Goal: Information Seeking & Learning: Compare options

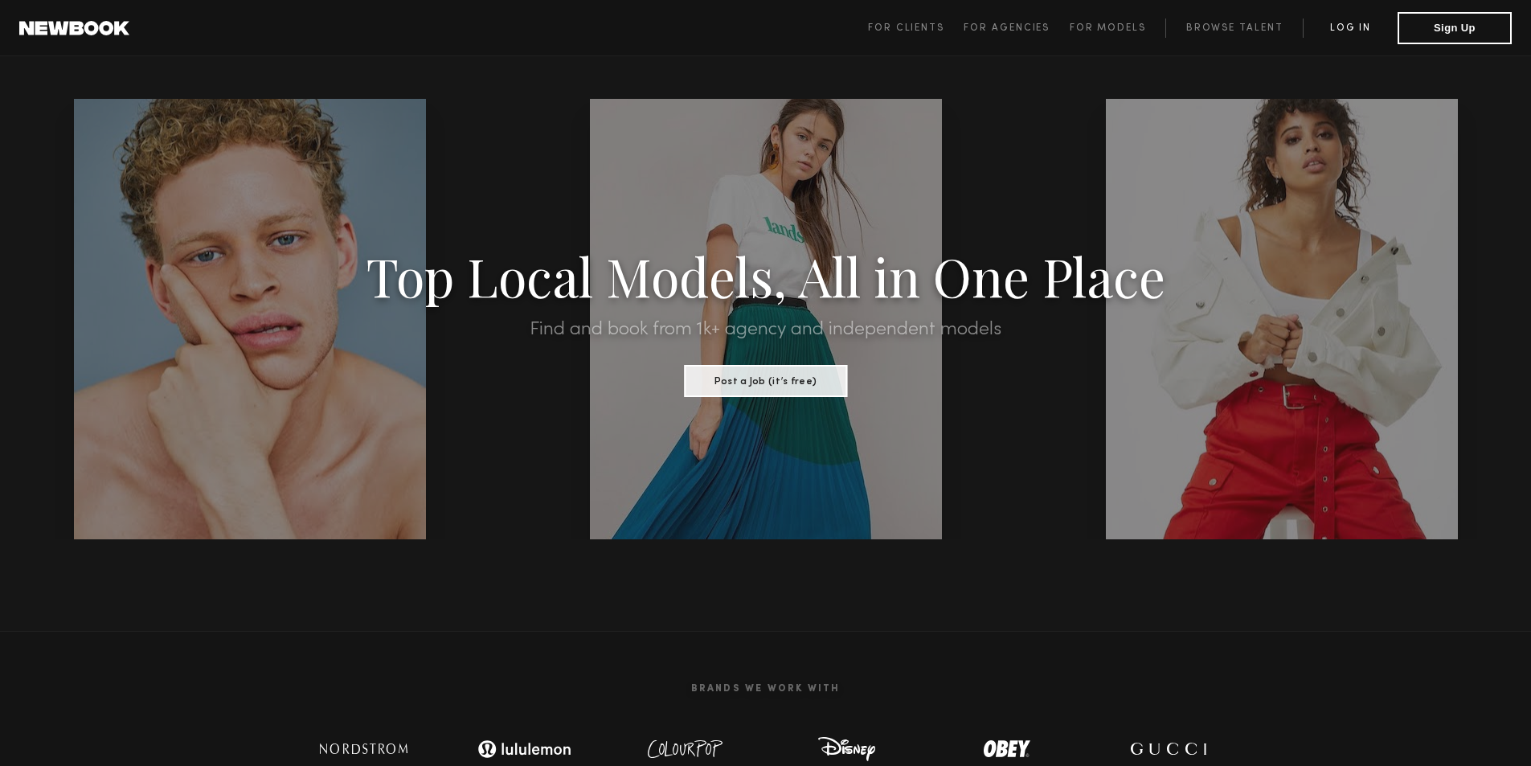
click at [1342, 23] on link "Log in" at bounding box center [1350, 27] width 95 height 19
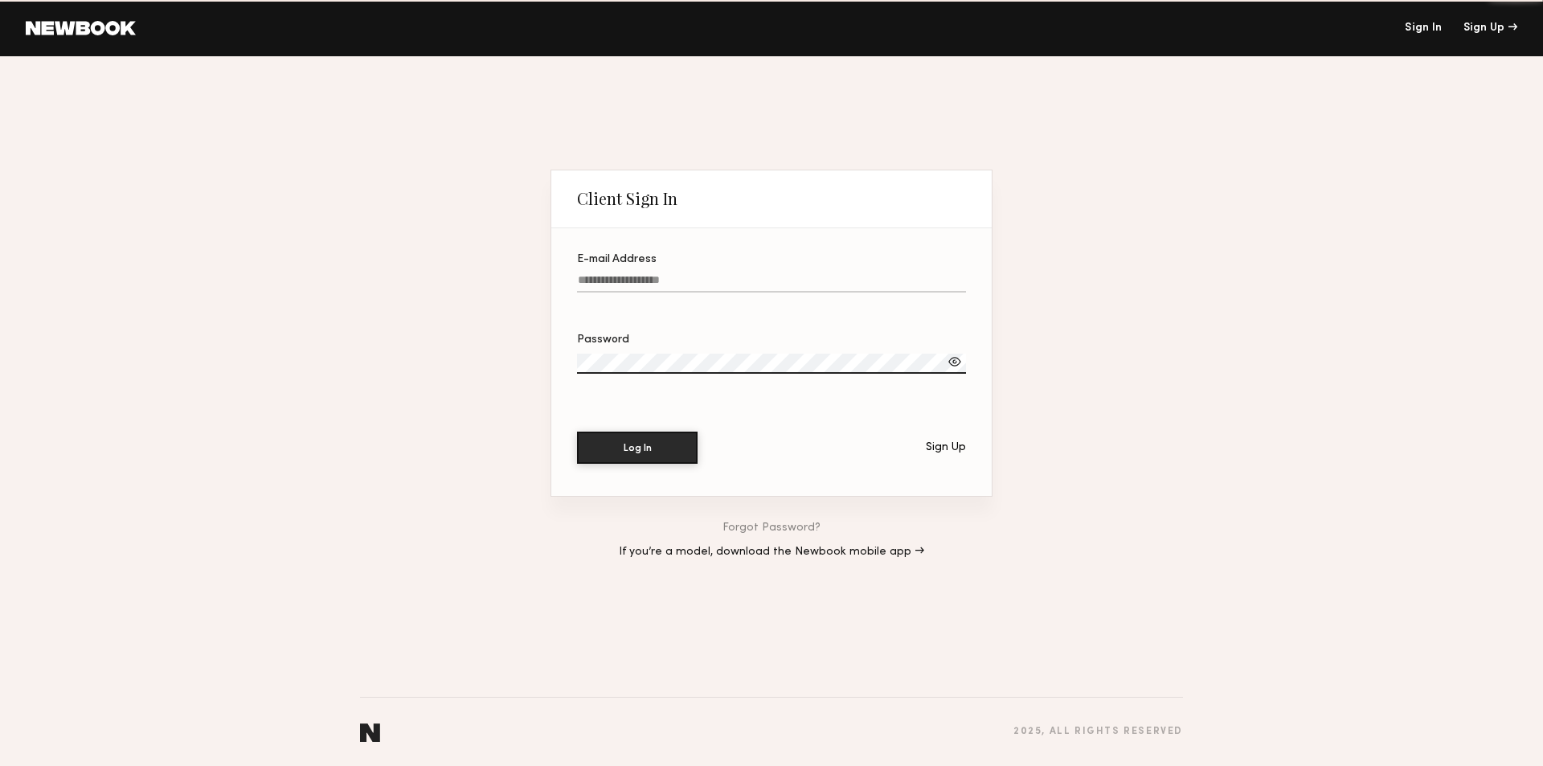
type input "**********"
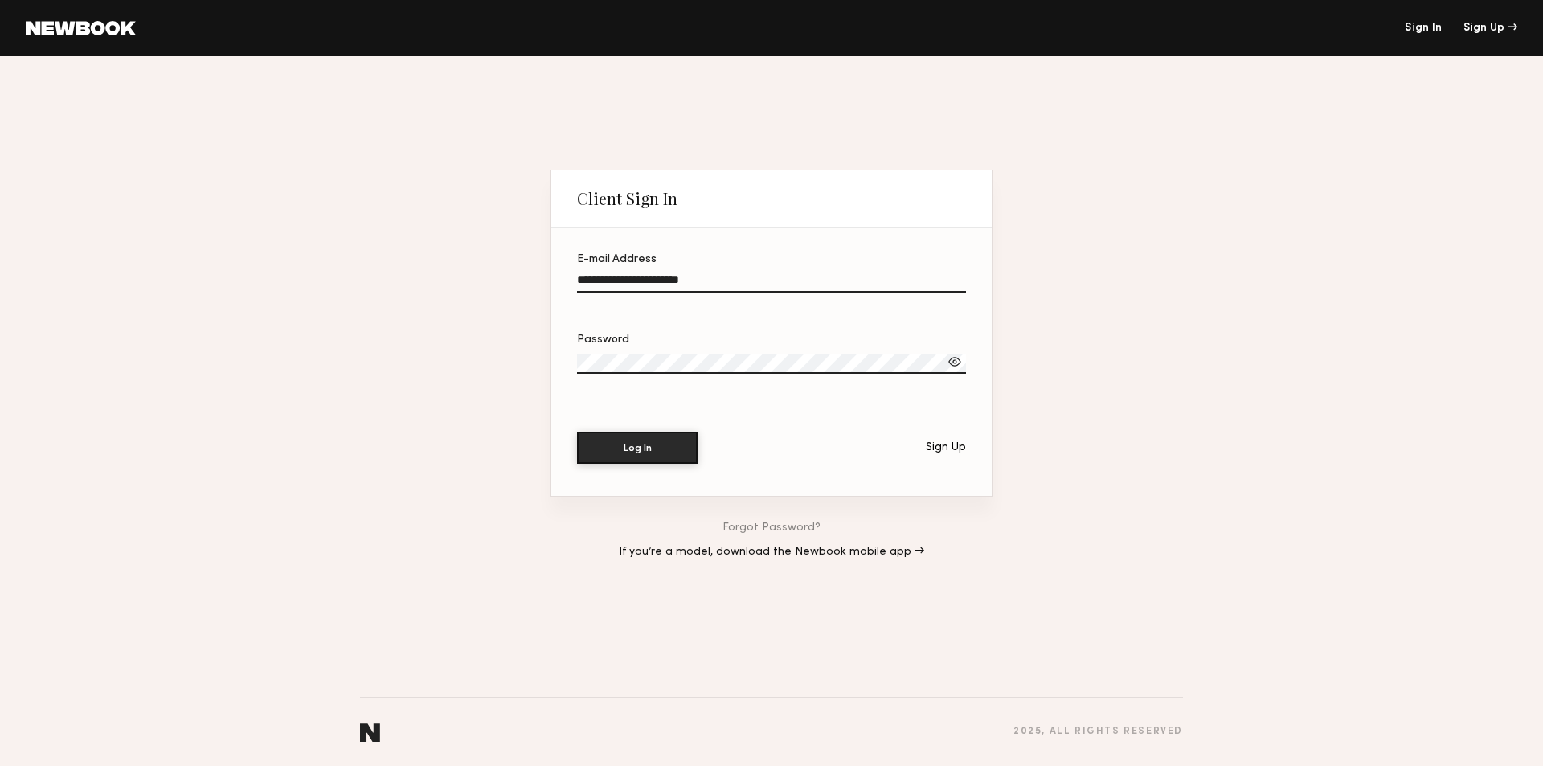
click at [609, 277] on input "**********" at bounding box center [771, 283] width 389 height 18
click at [629, 436] on button "Log In" at bounding box center [637, 447] width 121 height 32
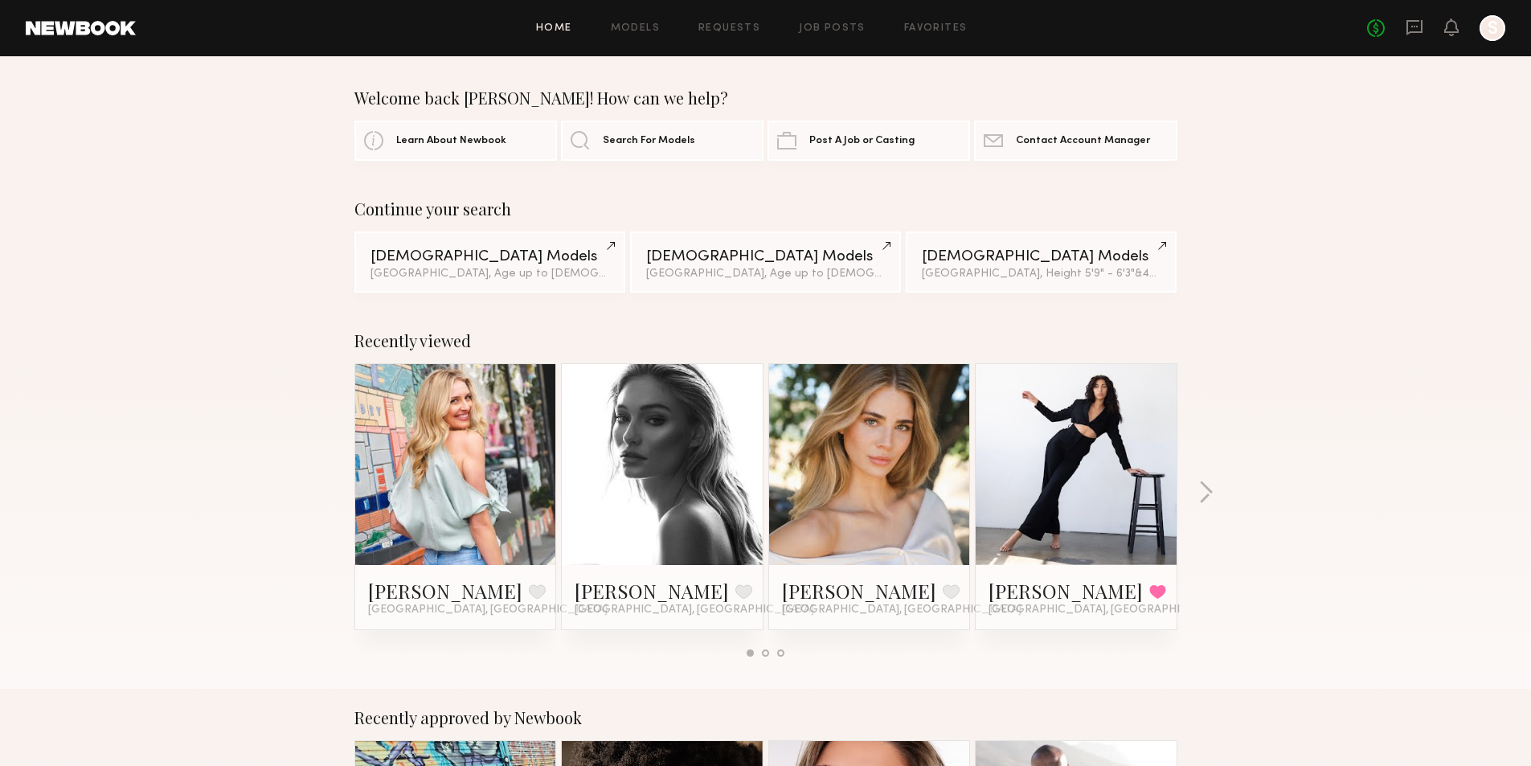
click at [703, 276] on div "Los Angeles, Age up to 28 y.o. & 5 other filter s + 5" at bounding box center [765, 273] width 239 height 11
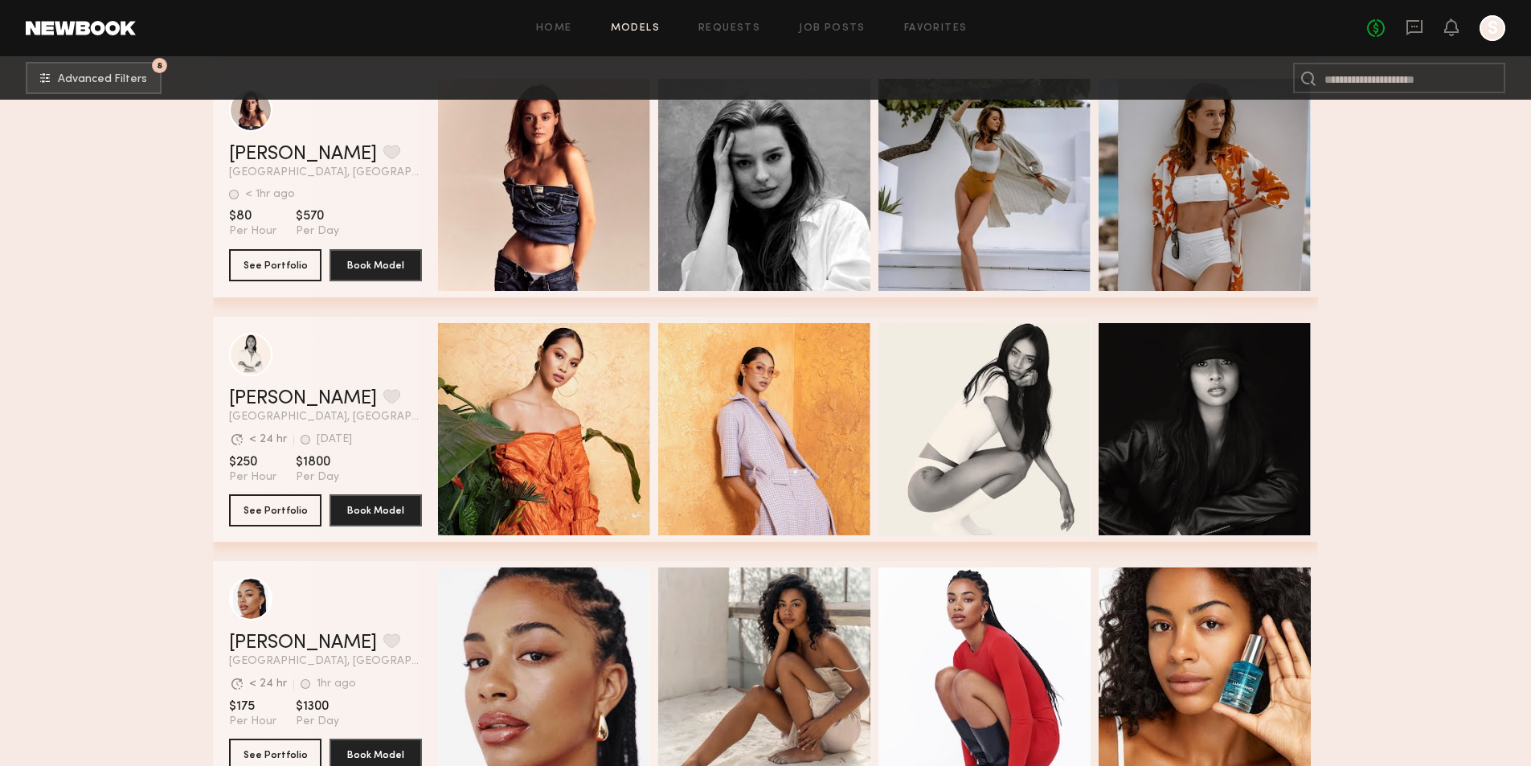
scroll to position [8937, 0]
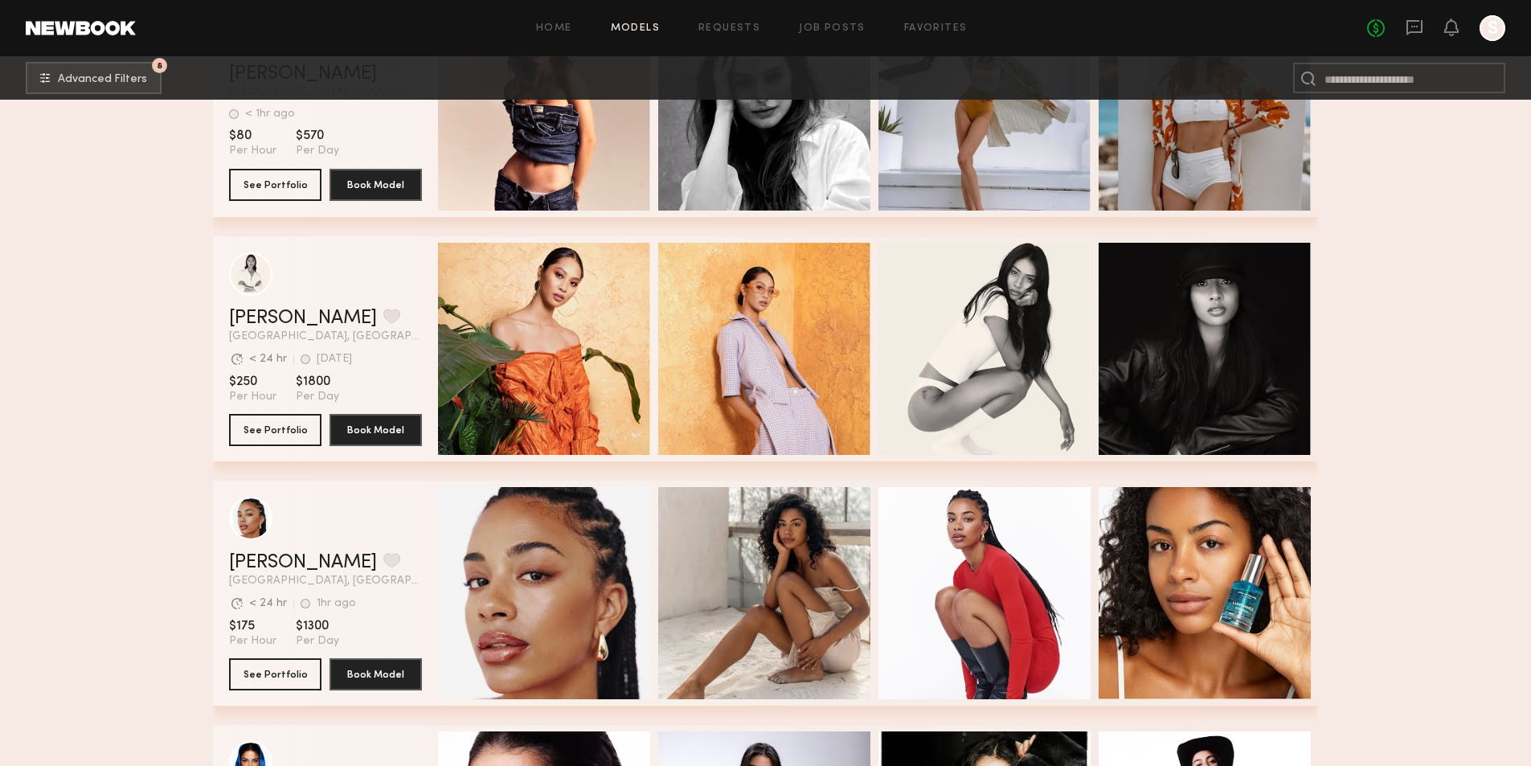
drag, startPoint x: 260, startPoint y: 326, endPoint x: 139, endPoint y: 403, distance: 143.2
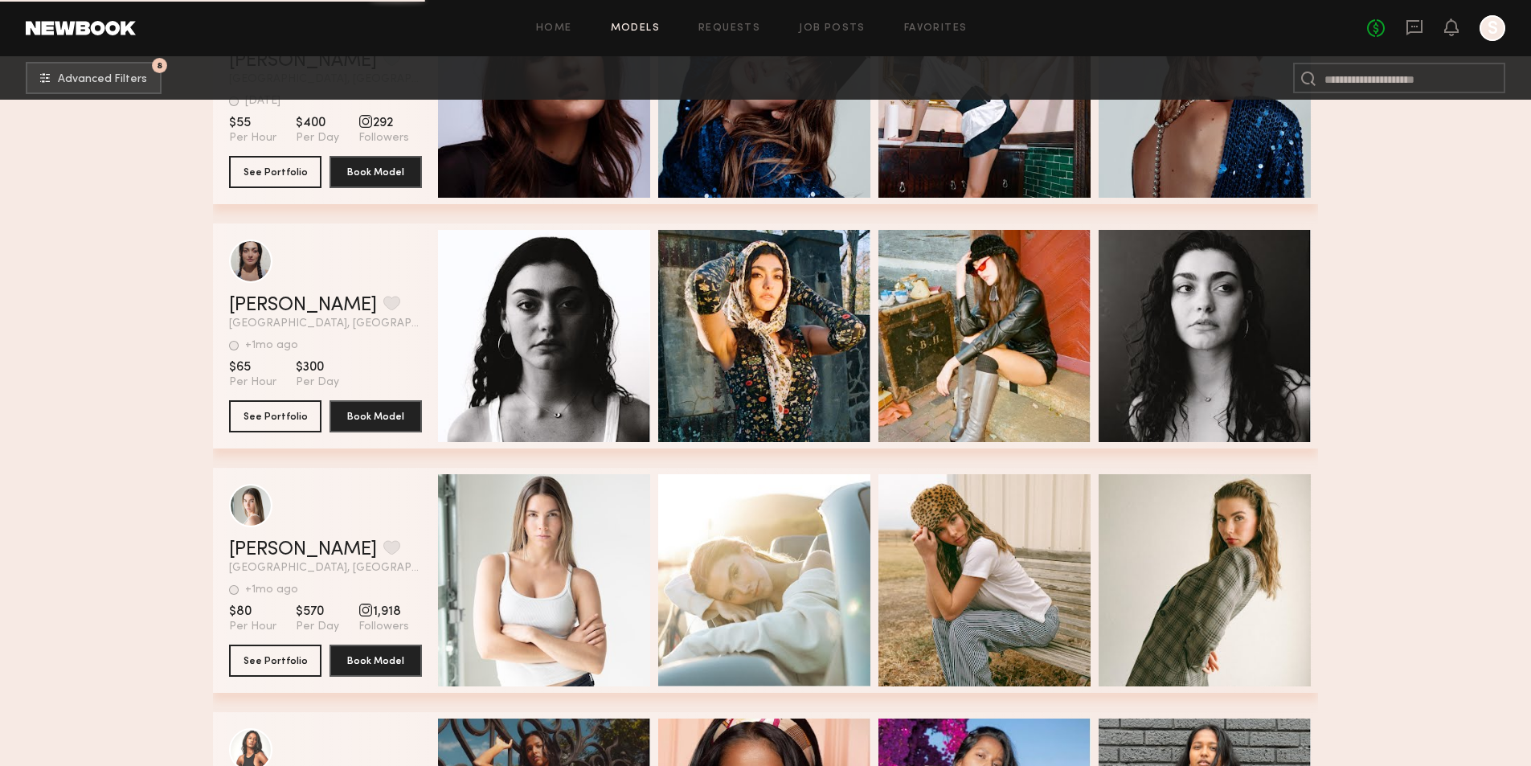
scroll to position [78835, 0]
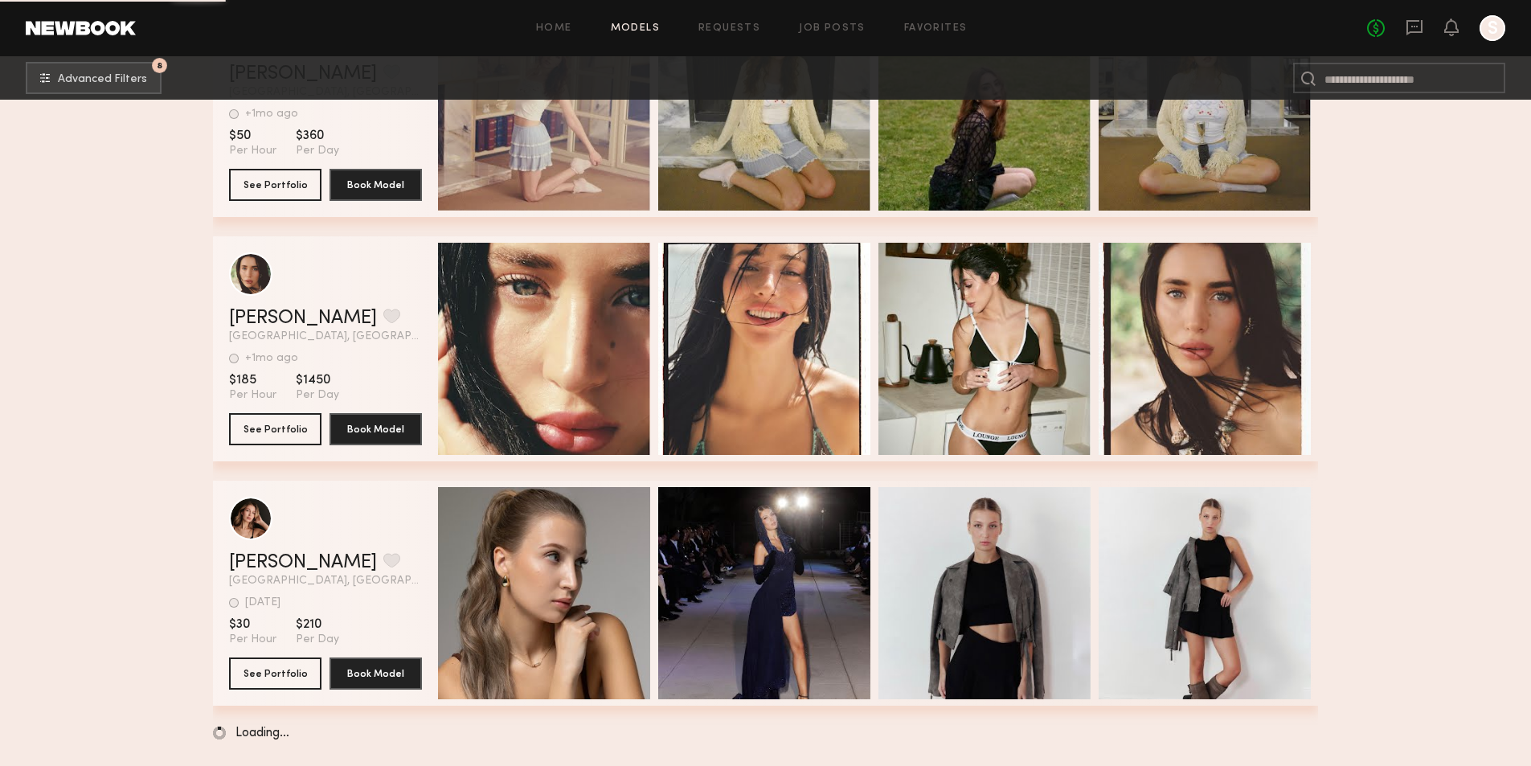
scroll to position [84700, 0]
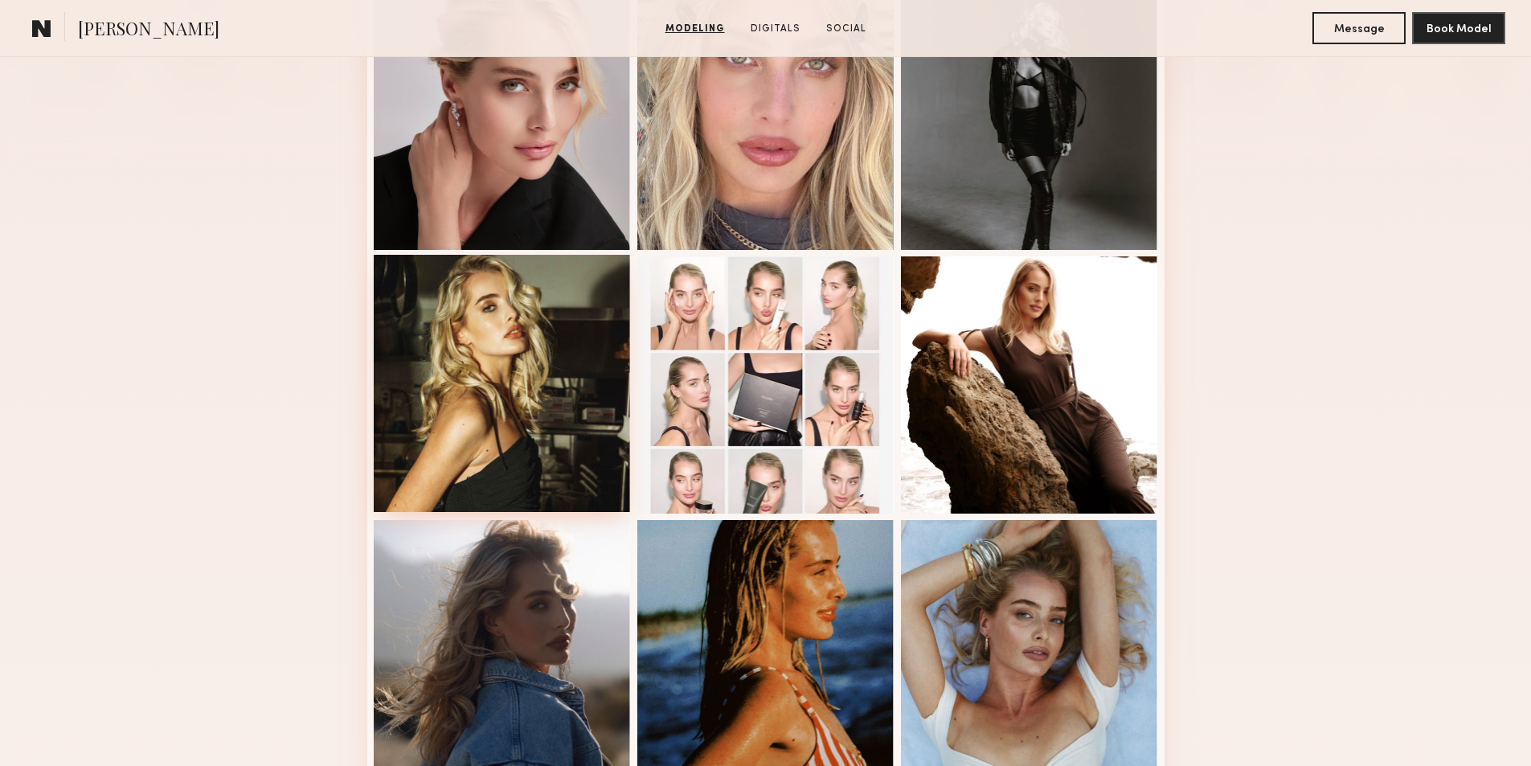
scroll to position [965, 0]
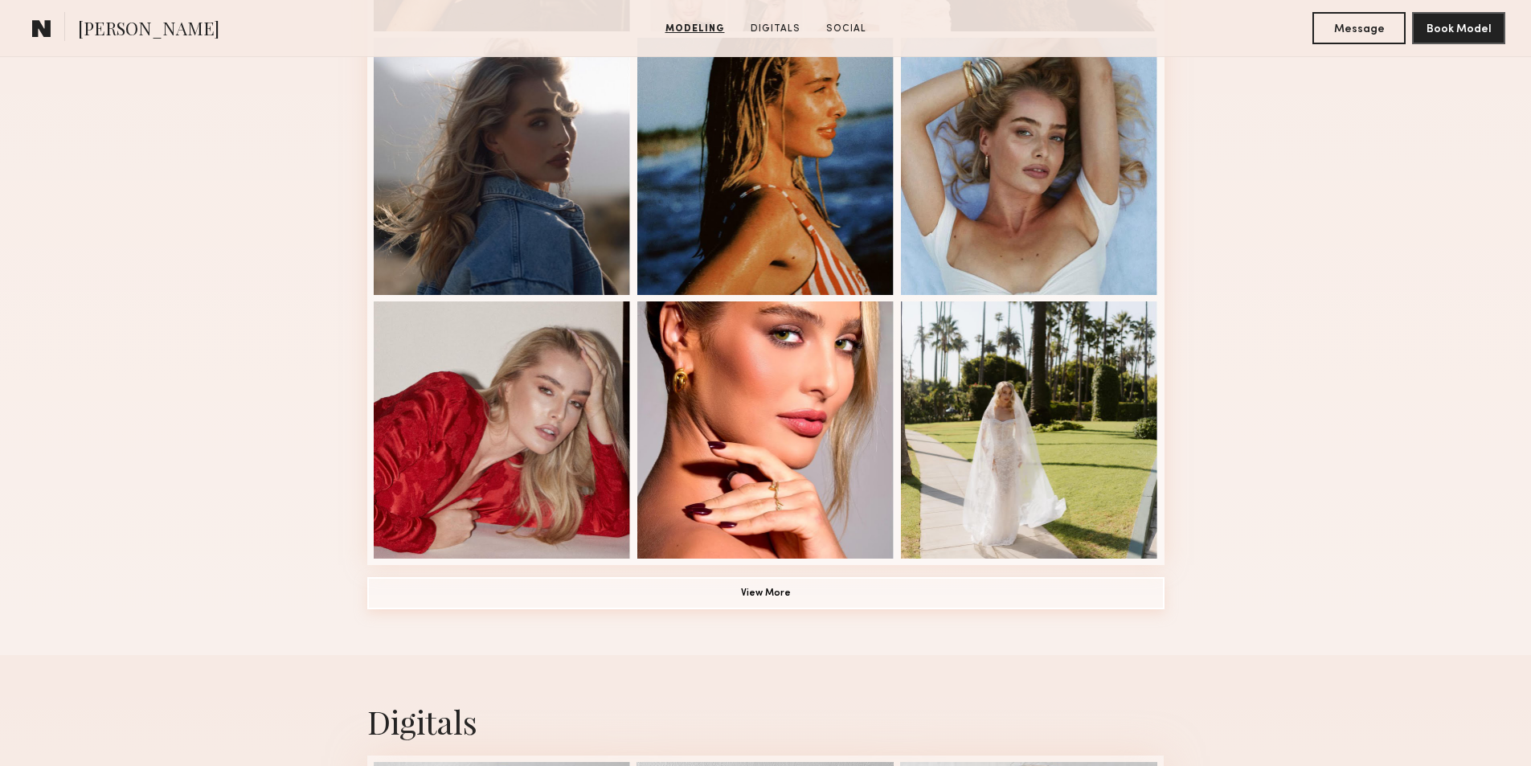
click at [747, 595] on button "View More" at bounding box center [765, 593] width 797 height 32
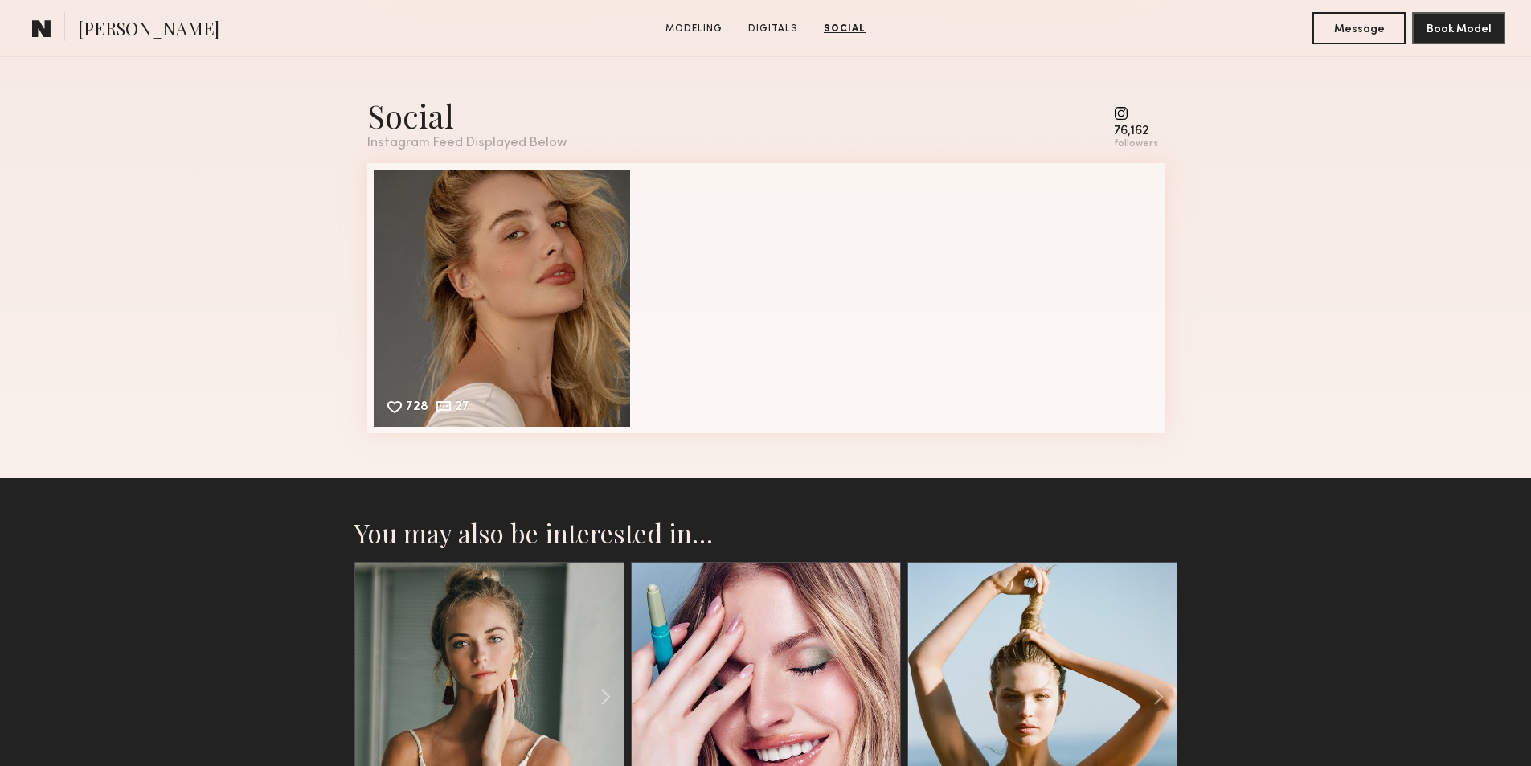
scroll to position [2572, 0]
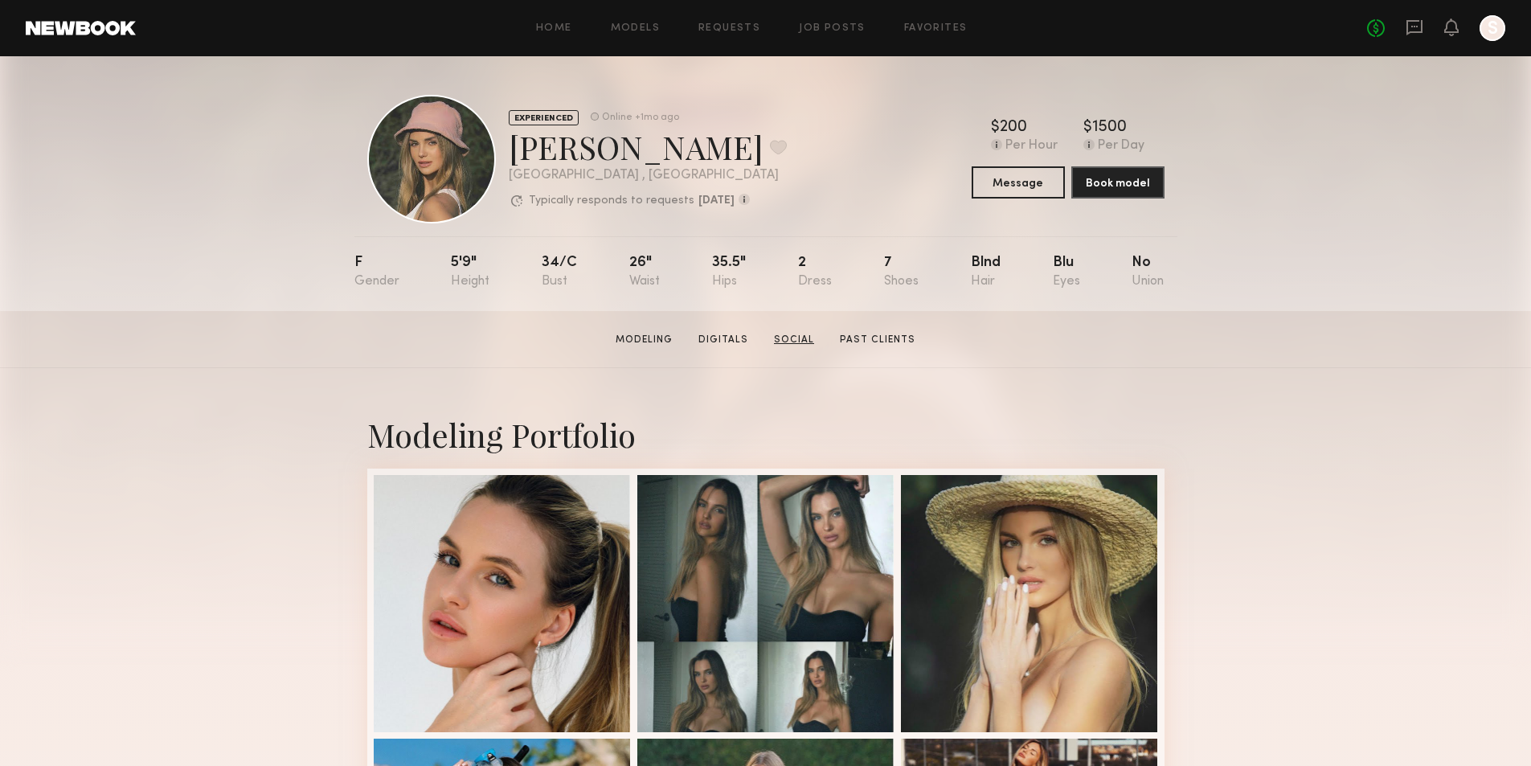
click at [793, 347] on link "Social" at bounding box center [794, 340] width 53 height 14
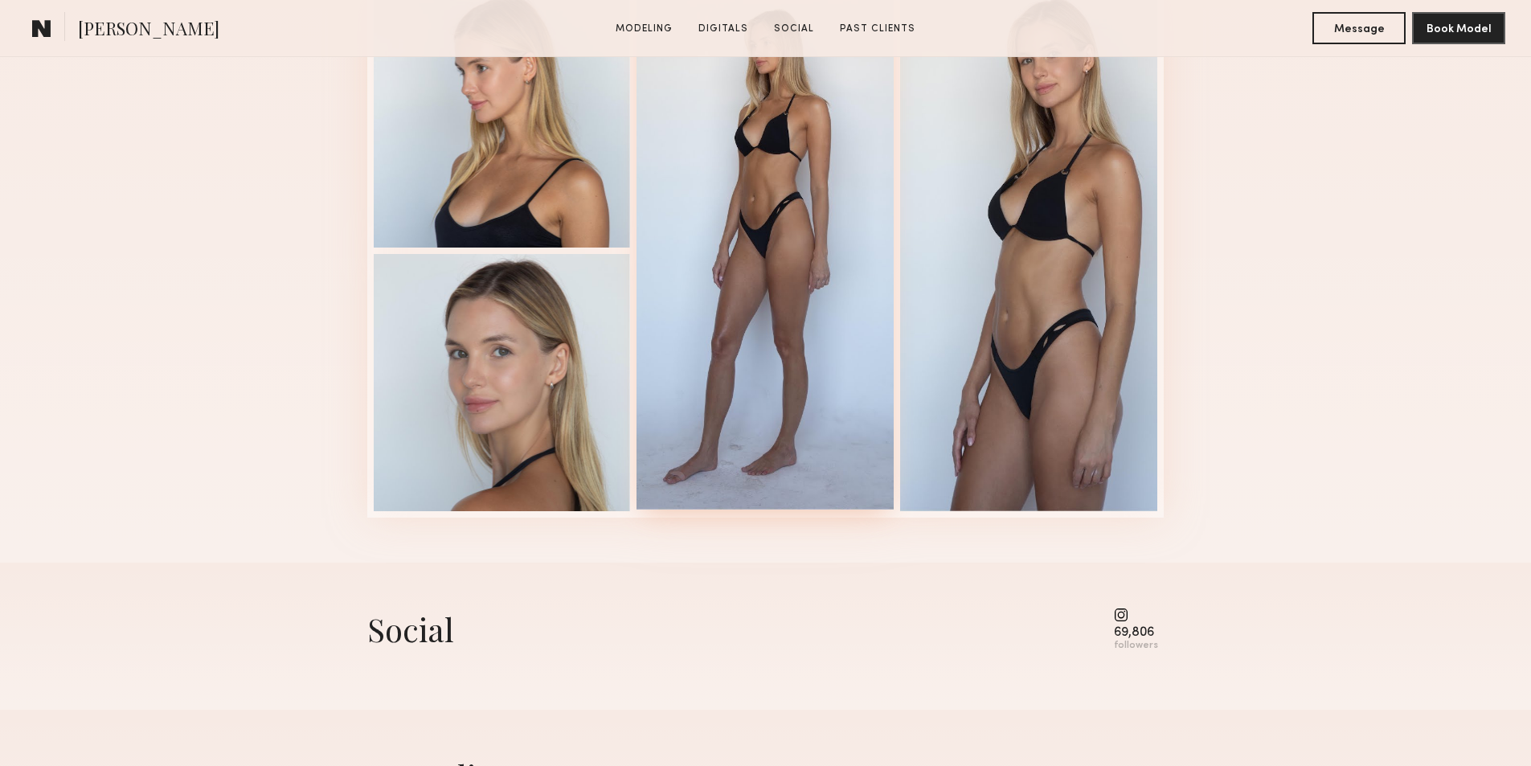
scroll to position [2207, 0]
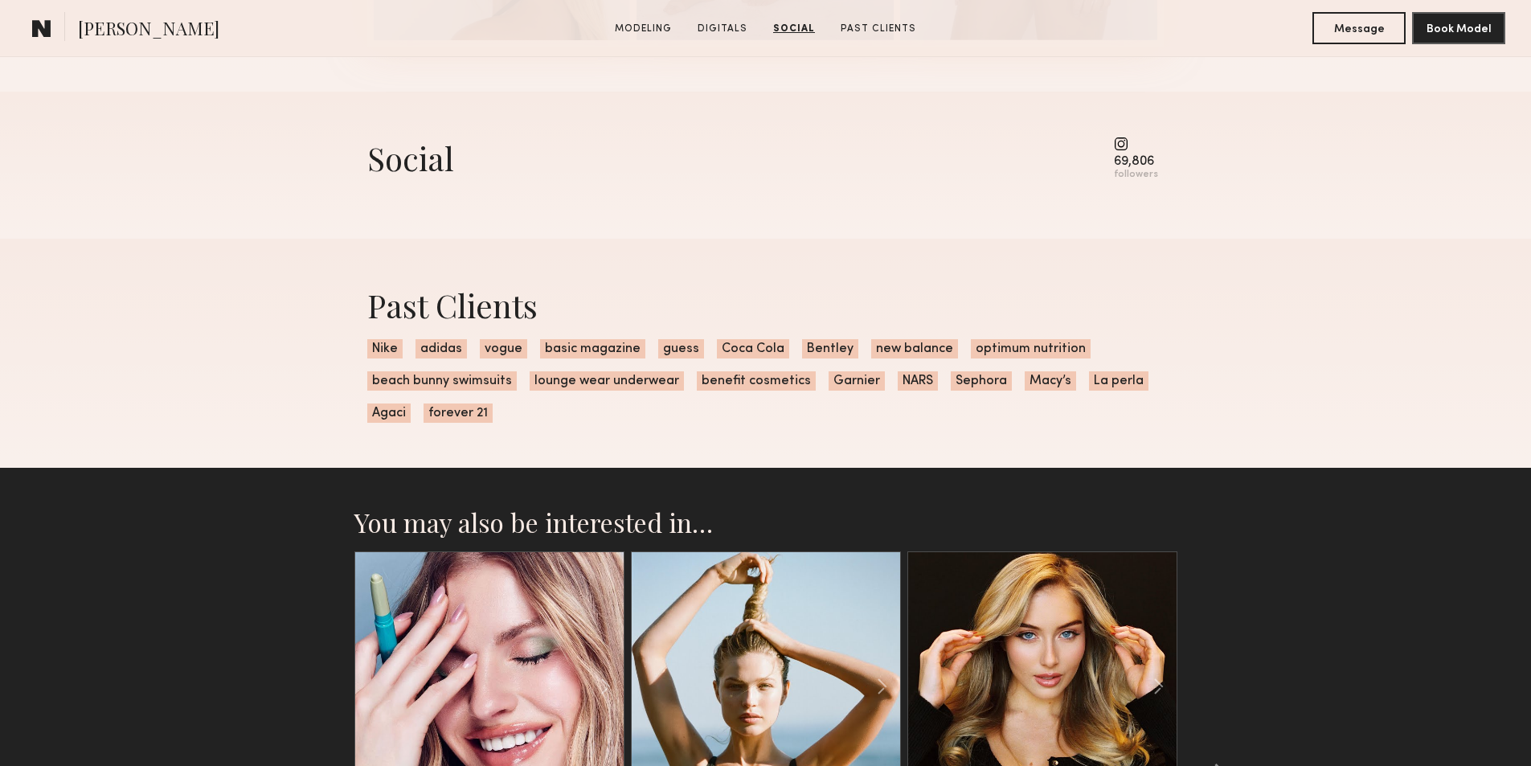
click at [1127, 151] on common-icon at bounding box center [1136, 144] width 44 height 14
click at [1122, 144] on common-icon at bounding box center [1136, 144] width 44 height 14
click at [495, 166] on div "Social 69,806 followers" at bounding box center [765, 159] width 797 height 44
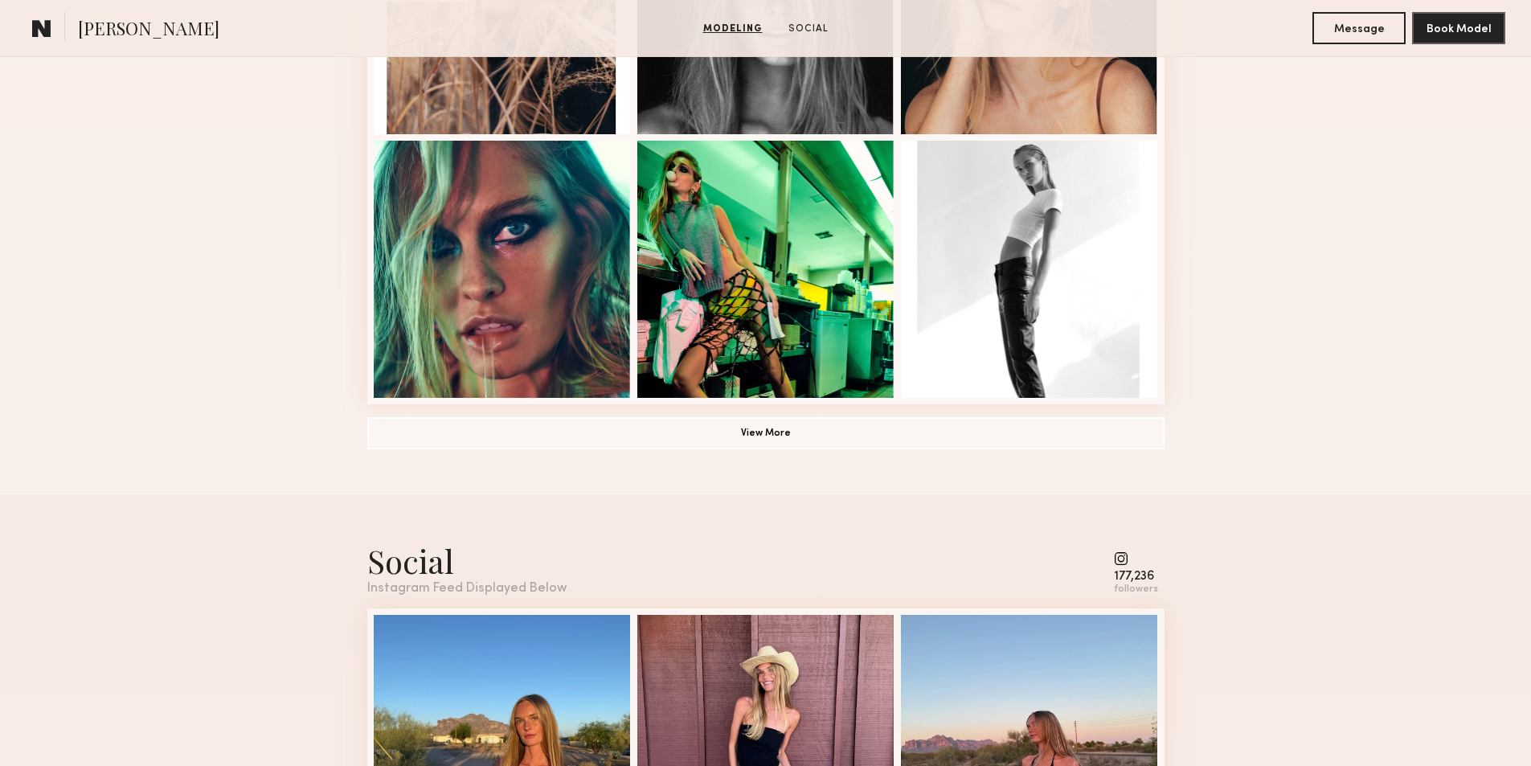
scroll to position [1672, 0]
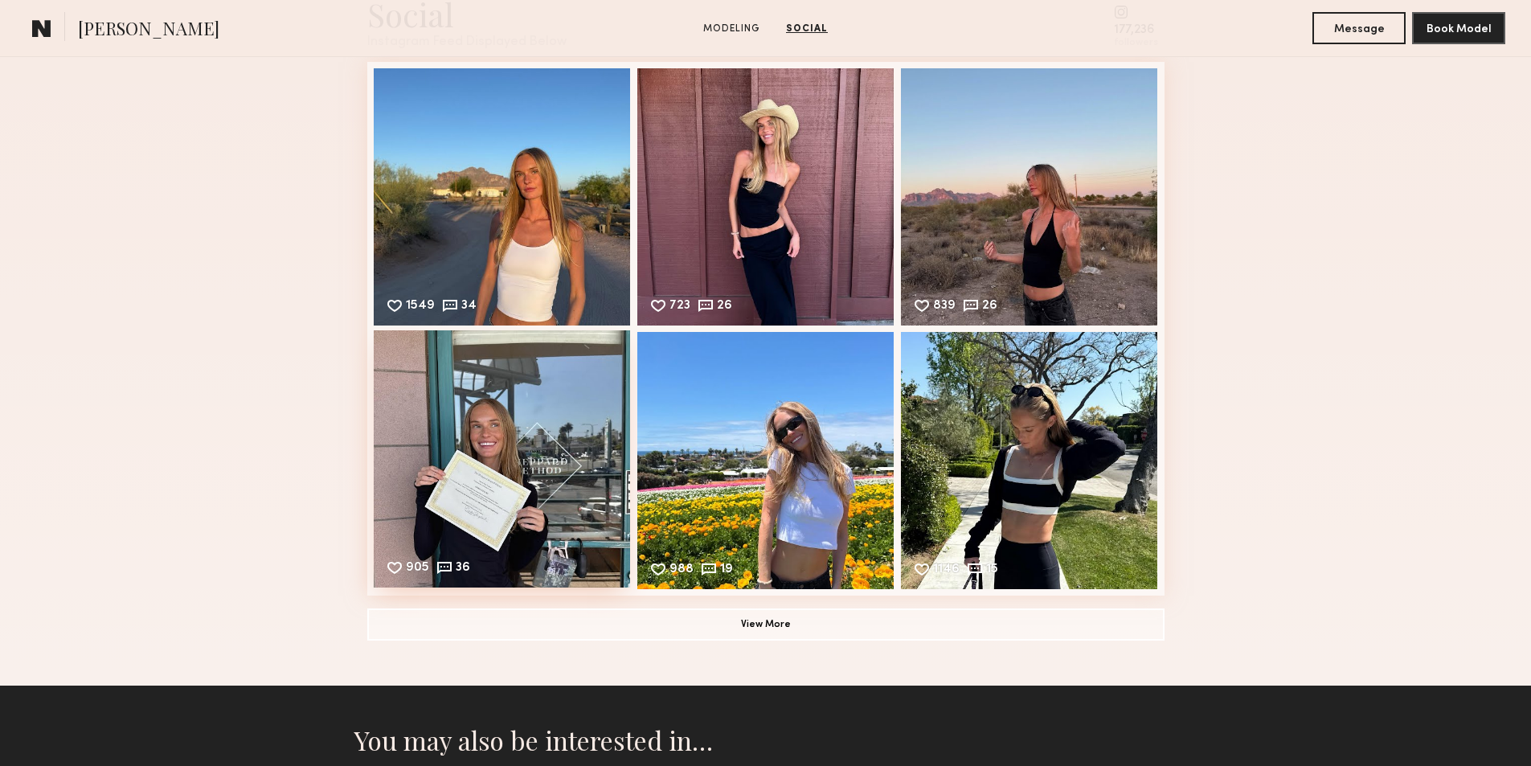
click at [496, 452] on div "905 36 Likes & comments displayed to show model’s engagement" at bounding box center [502, 458] width 257 height 257
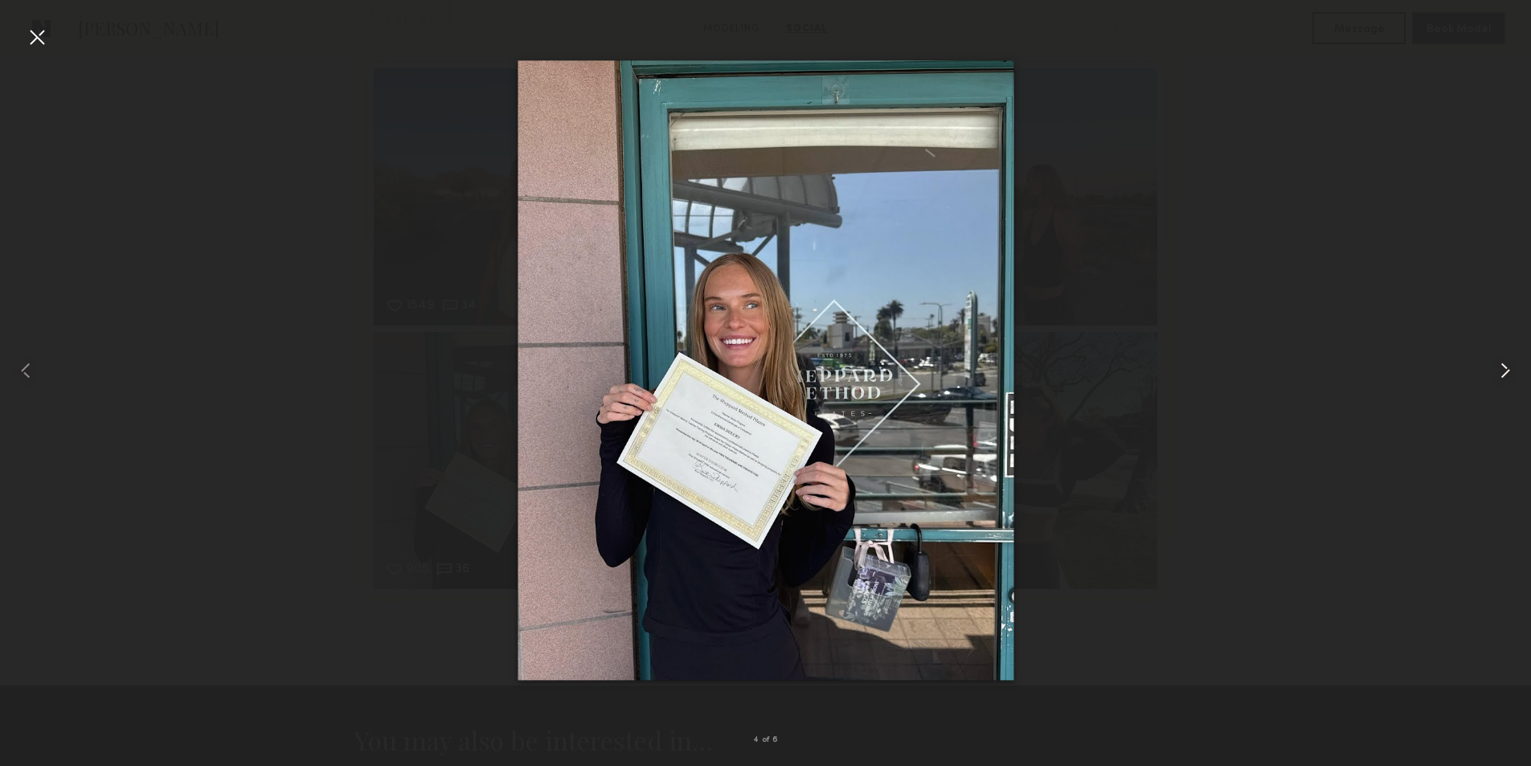
click at [1506, 342] on div at bounding box center [1500, 370] width 61 height 689
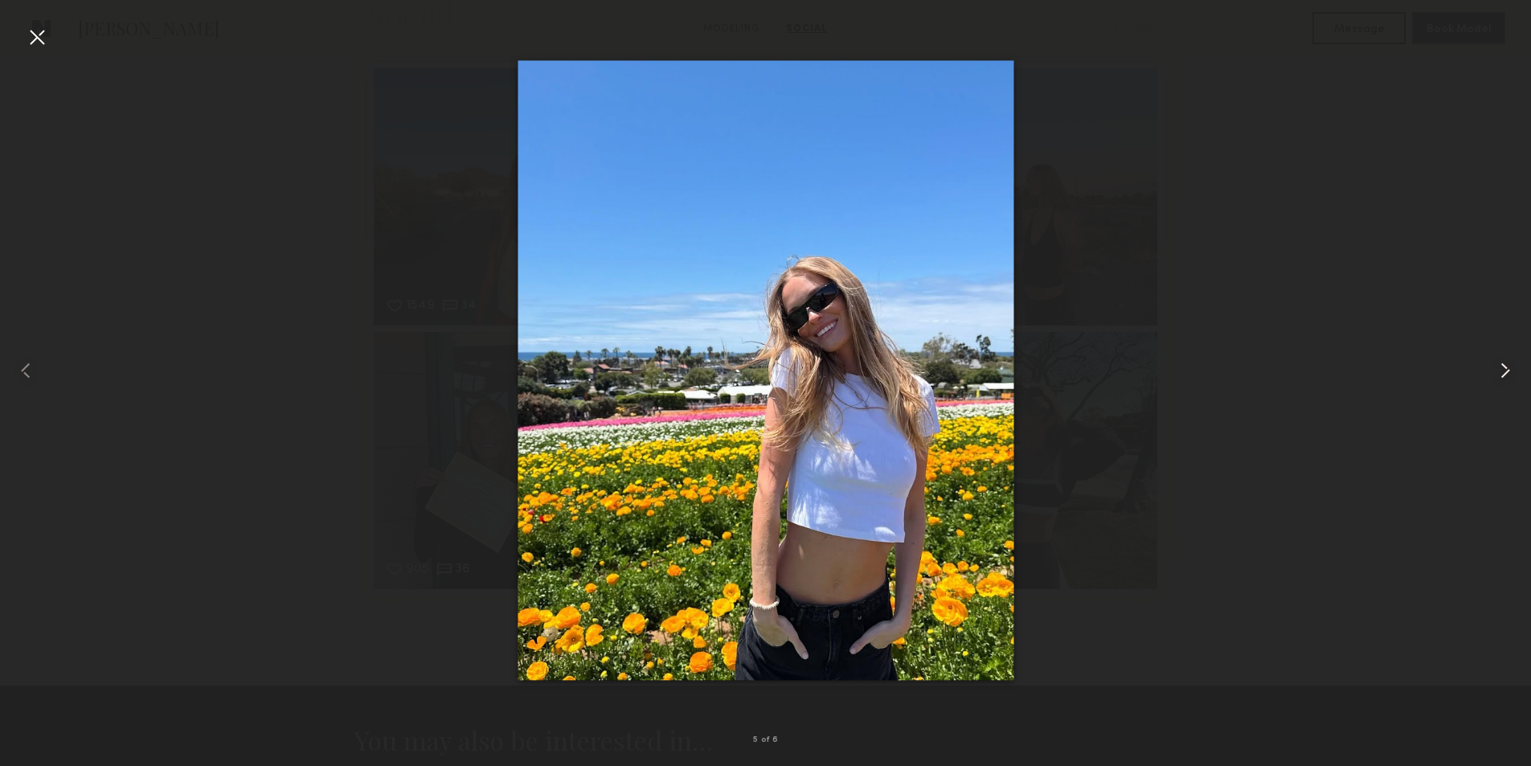
click at [1506, 342] on div at bounding box center [1500, 370] width 61 height 689
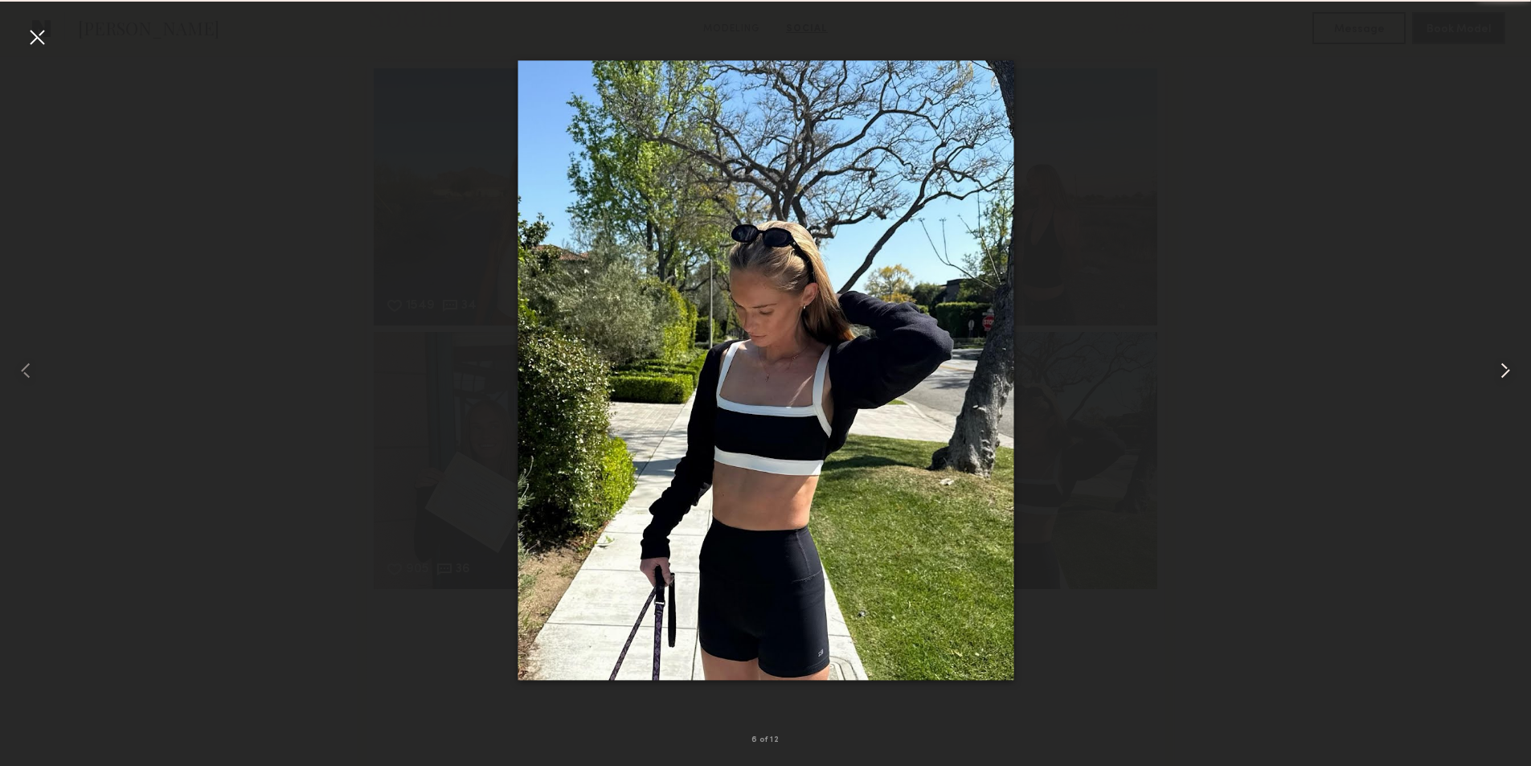
click at [1506, 342] on div at bounding box center [1500, 370] width 61 height 689
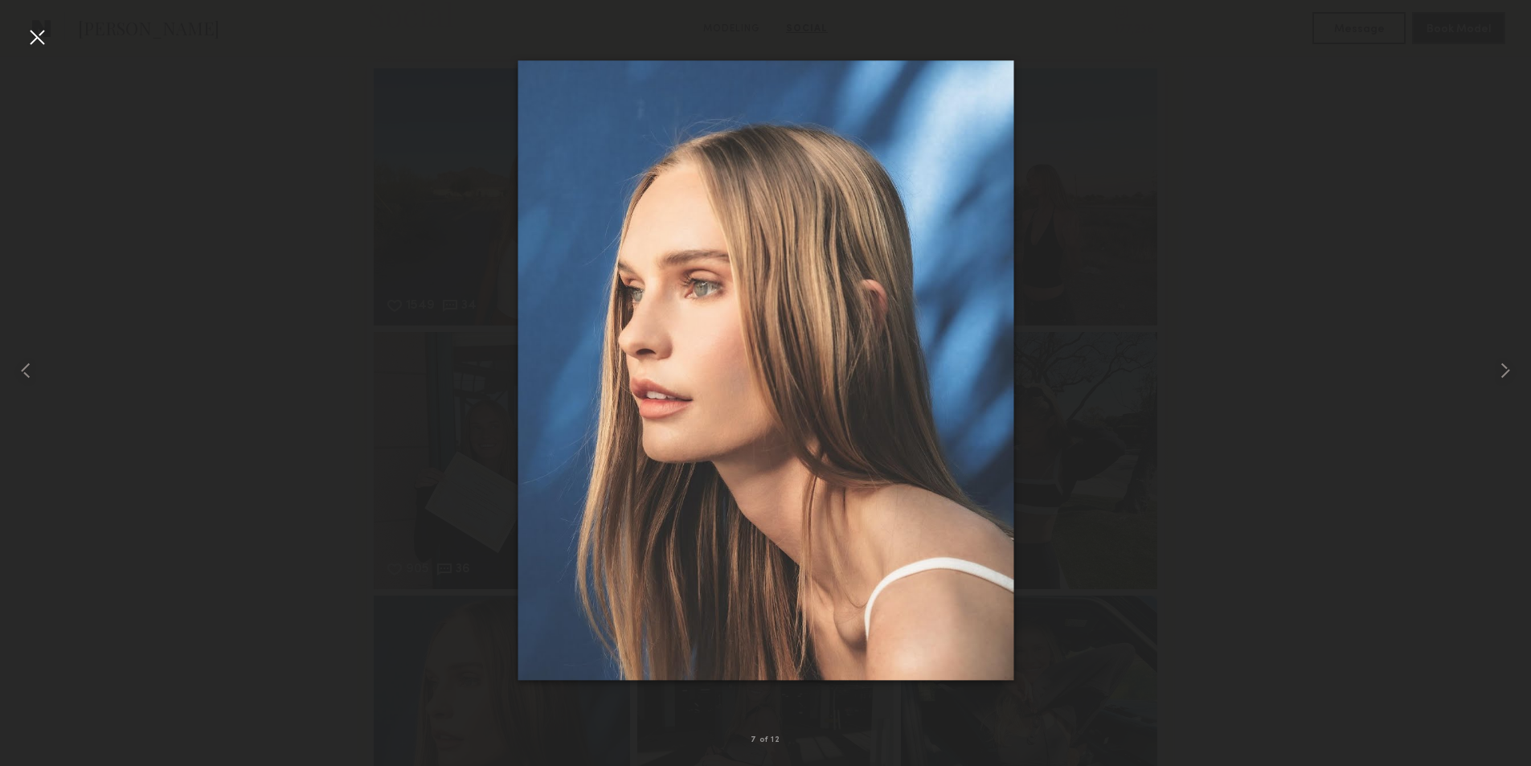
click at [26, 35] on div at bounding box center [37, 37] width 26 height 26
